Goal: Navigation & Orientation: Go to known website

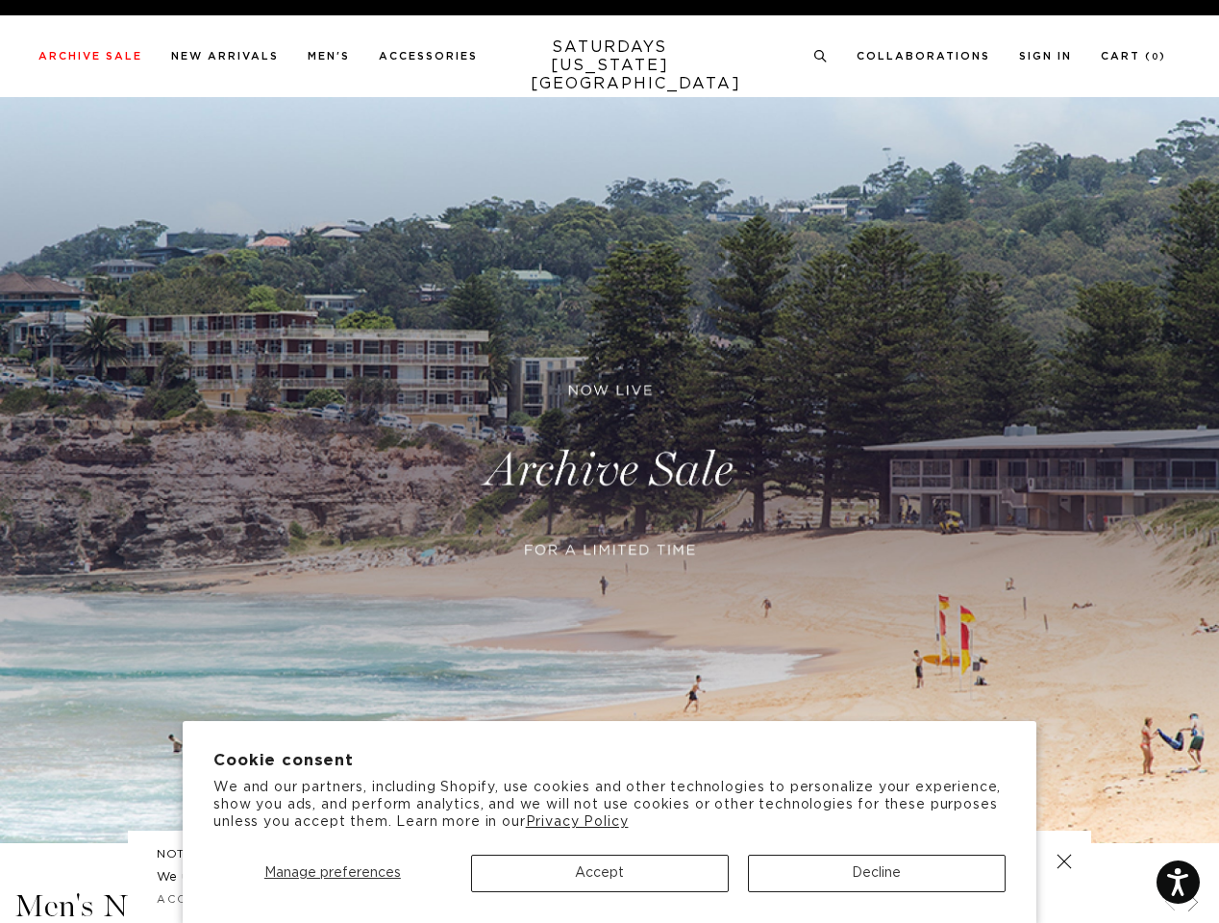
click at [332, 873] on span "Manage preferences" at bounding box center [332, 872] width 137 height 13
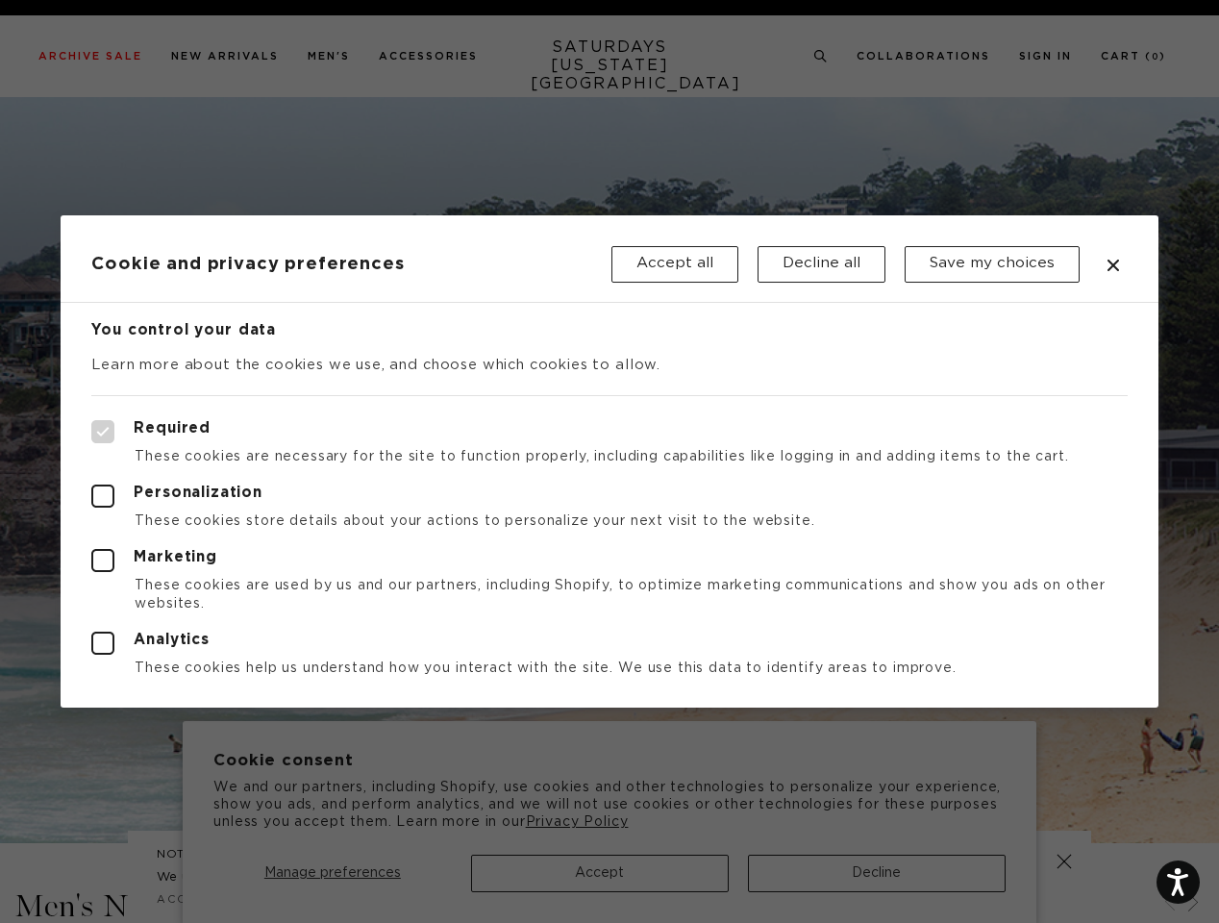
click at [600, 873] on div at bounding box center [609, 461] width 1219 height 923
click at [877, 873] on div at bounding box center [609, 461] width 1219 height 923
click at [821, 57] on div at bounding box center [609, 461] width 1219 height 923
click at [1170, 904] on div at bounding box center [609, 461] width 1219 height 923
click at [1193, 904] on div at bounding box center [609, 461] width 1219 height 923
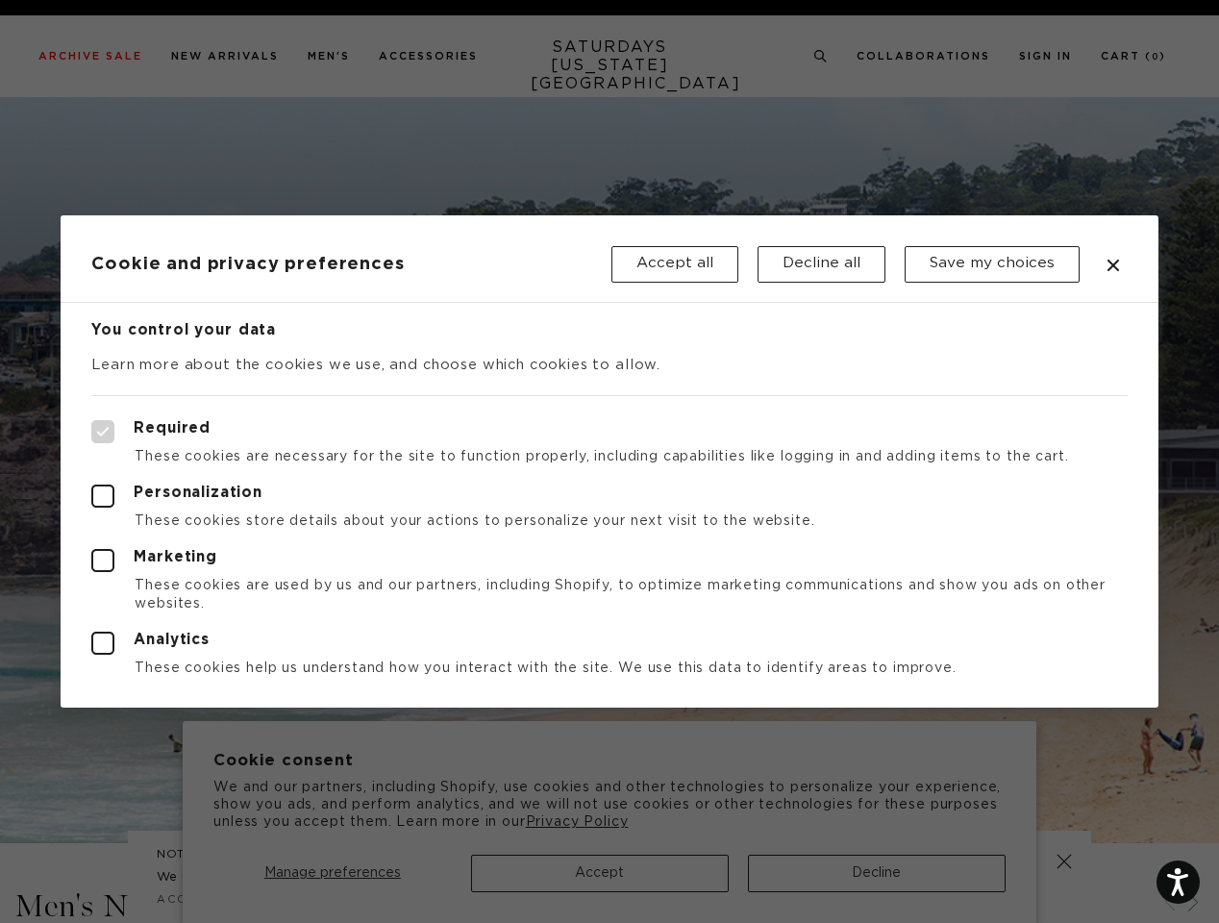
click at [1064, 861] on div at bounding box center [609, 461] width 1219 height 923
